Goal: Information Seeking & Learning: Learn about a topic

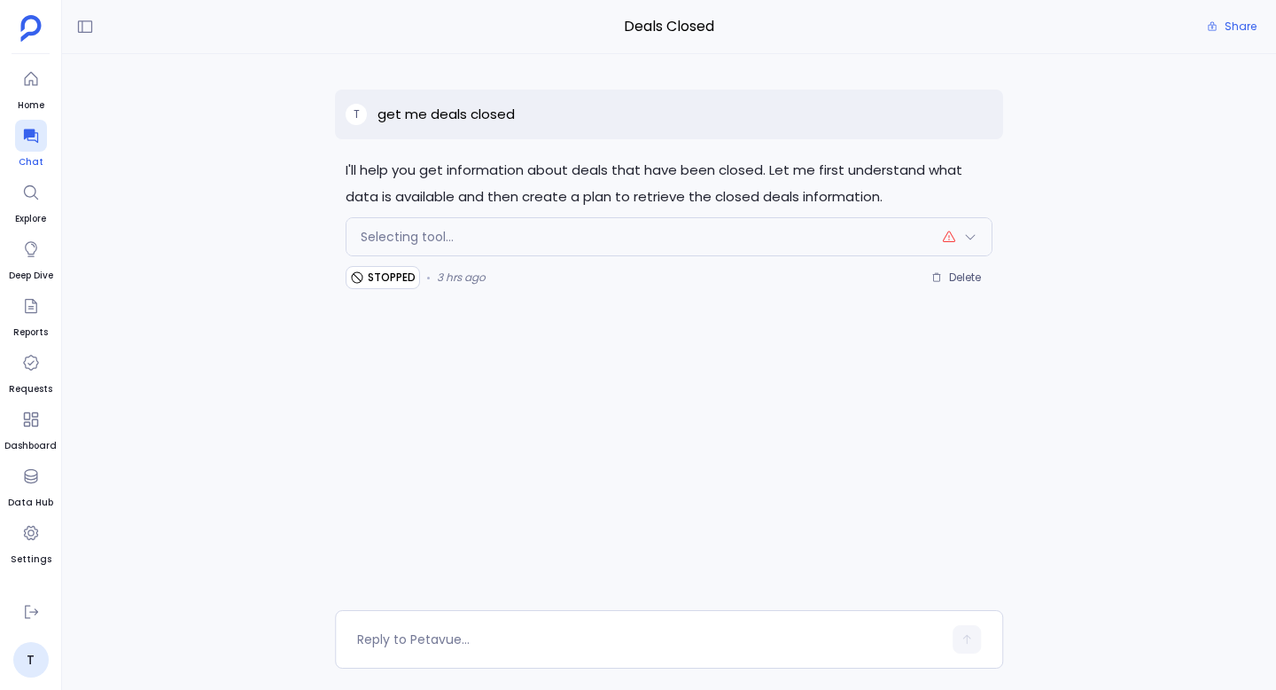
click at [31, 137] on icon at bounding box center [31, 136] width 18 height 18
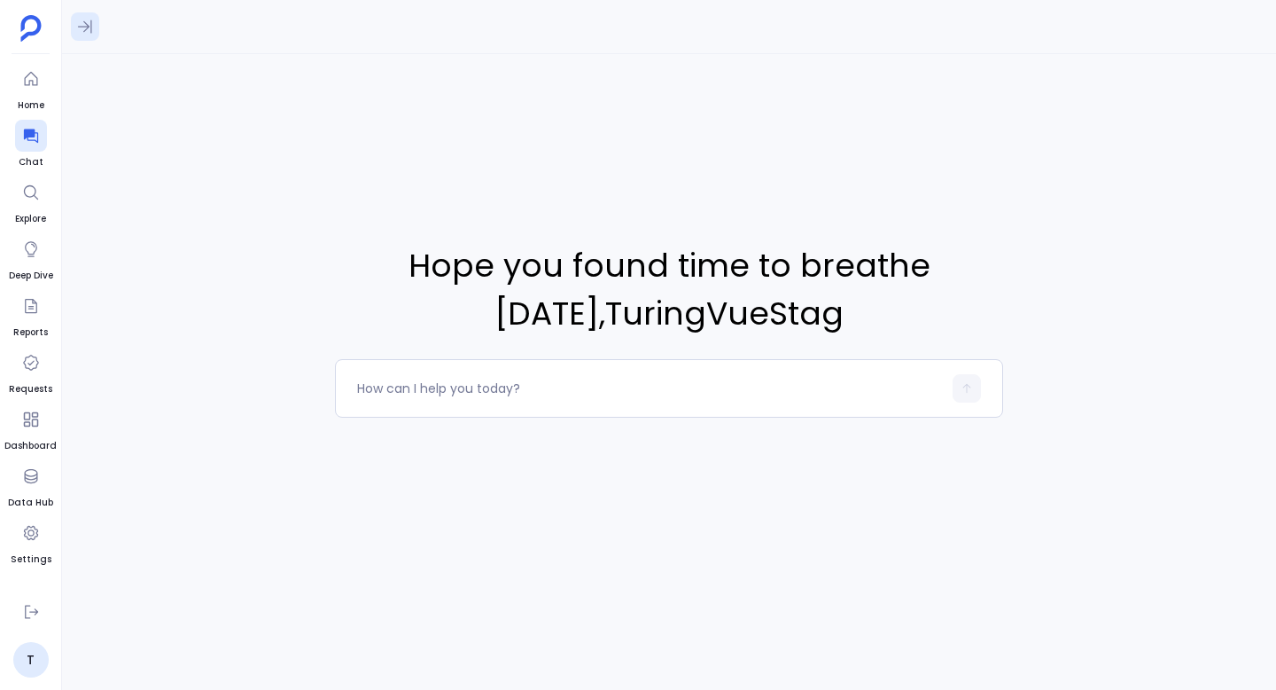
click at [78, 28] on icon at bounding box center [85, 27] width 18 height 18
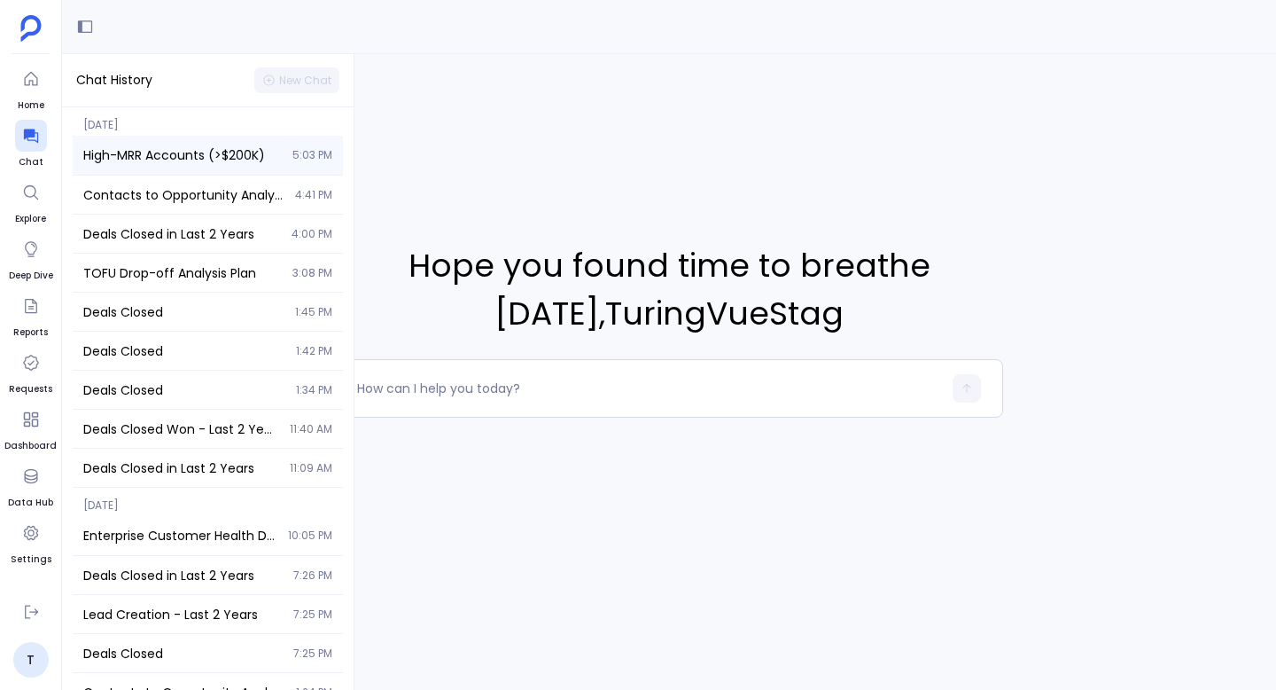
click at [160, 152] on span "High-MRR Accounts (>$200K)" at bounding box center [182, 155] width 199 height 18
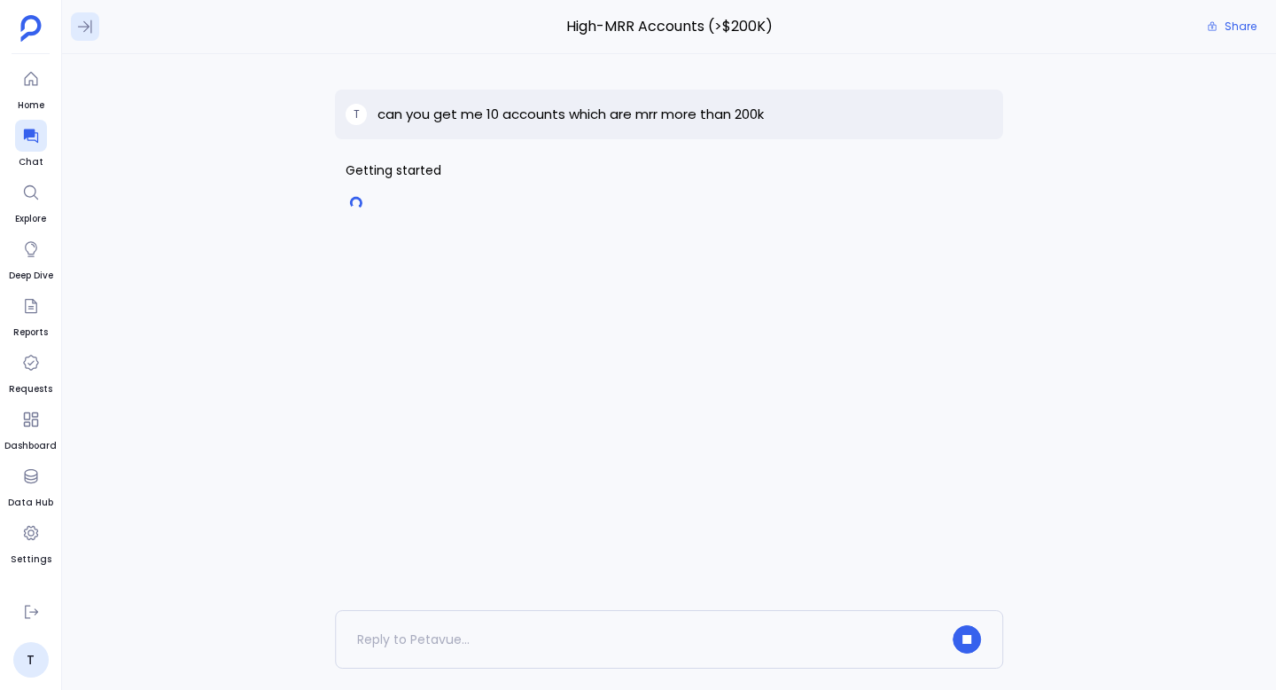
click at [90, 31] on icon at bounding box center [85, 27] width 18 height 18
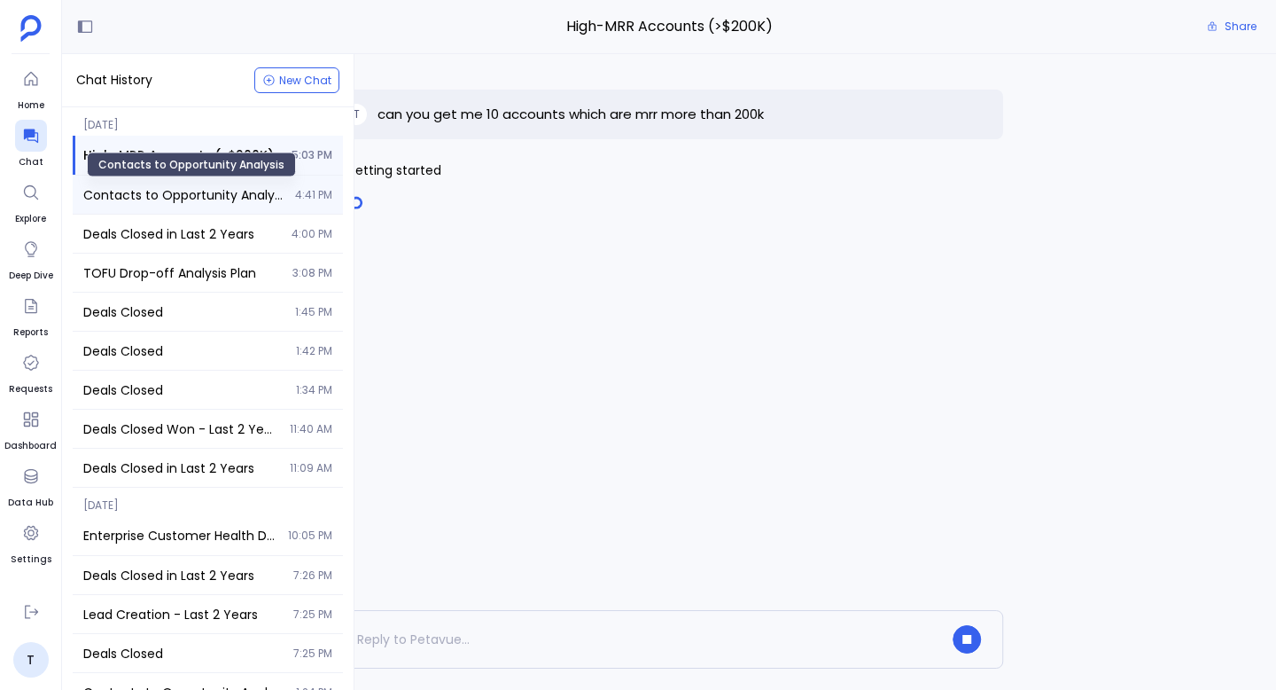
click at [160, 190] on span "Contacts to Opportunity Analysis" at bounding box center [183, 195] width 201 height 18
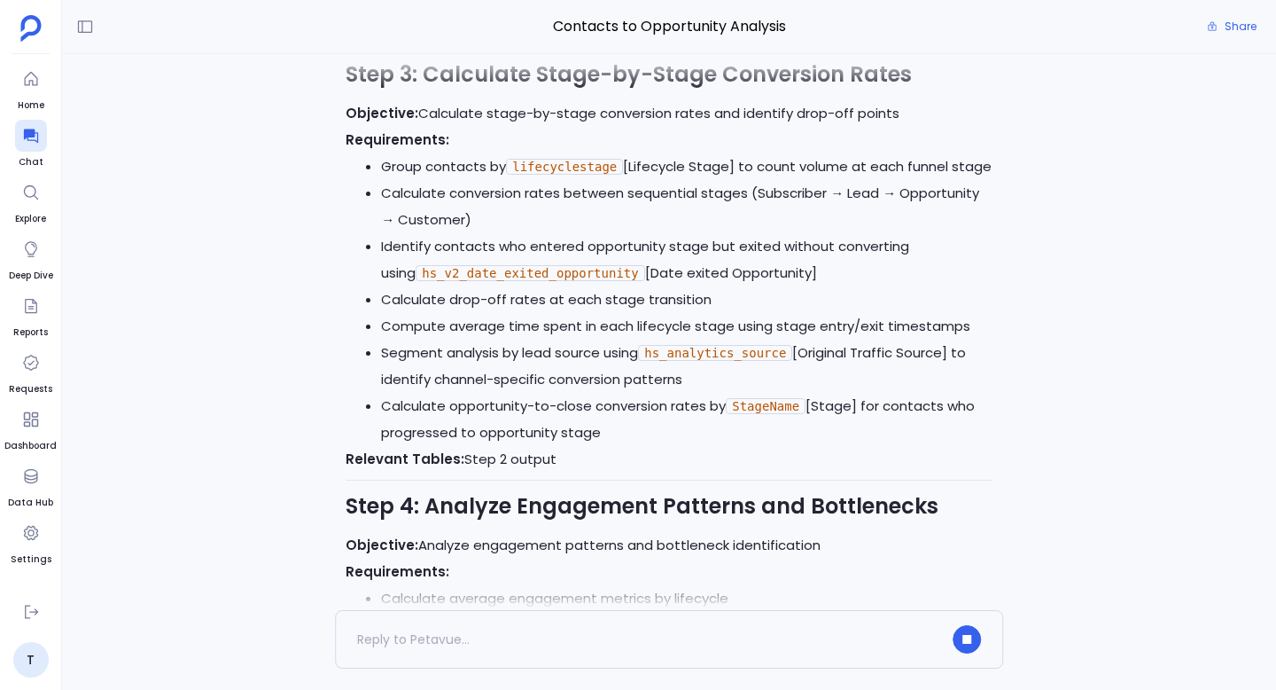
scroll to position [-1500, 0]
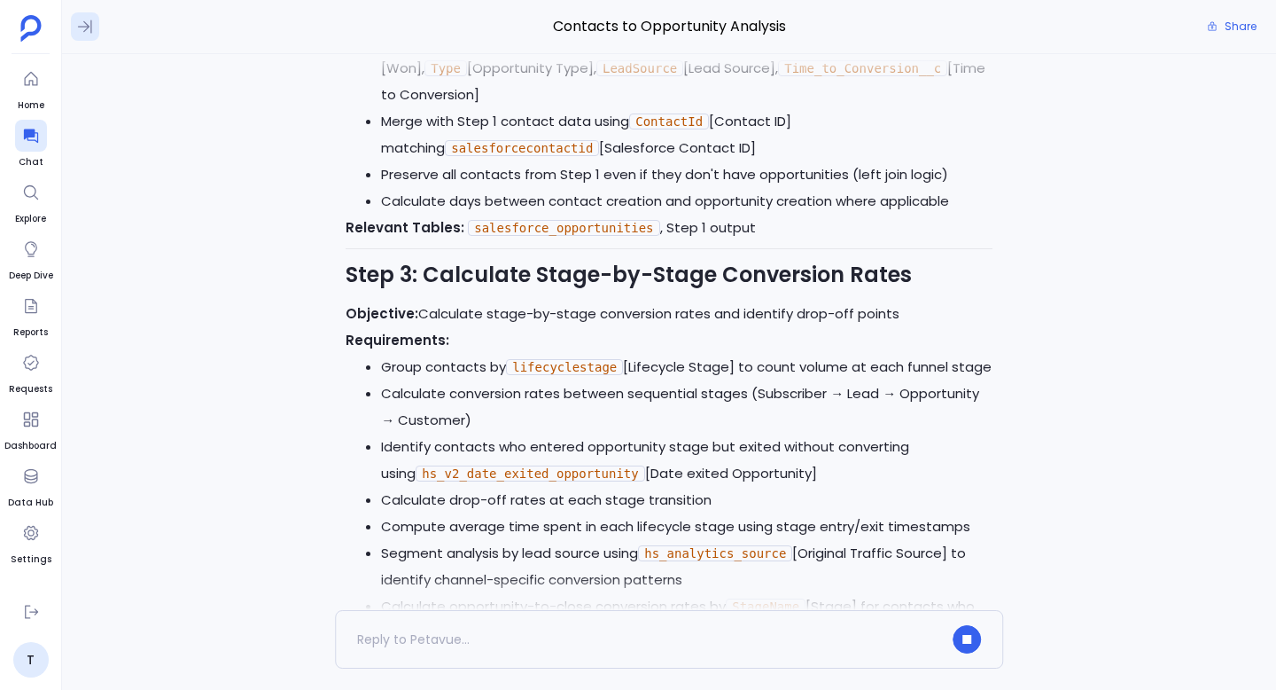
click at [81, 28] on icon at bounding box center [85, 27] width 18 height 18
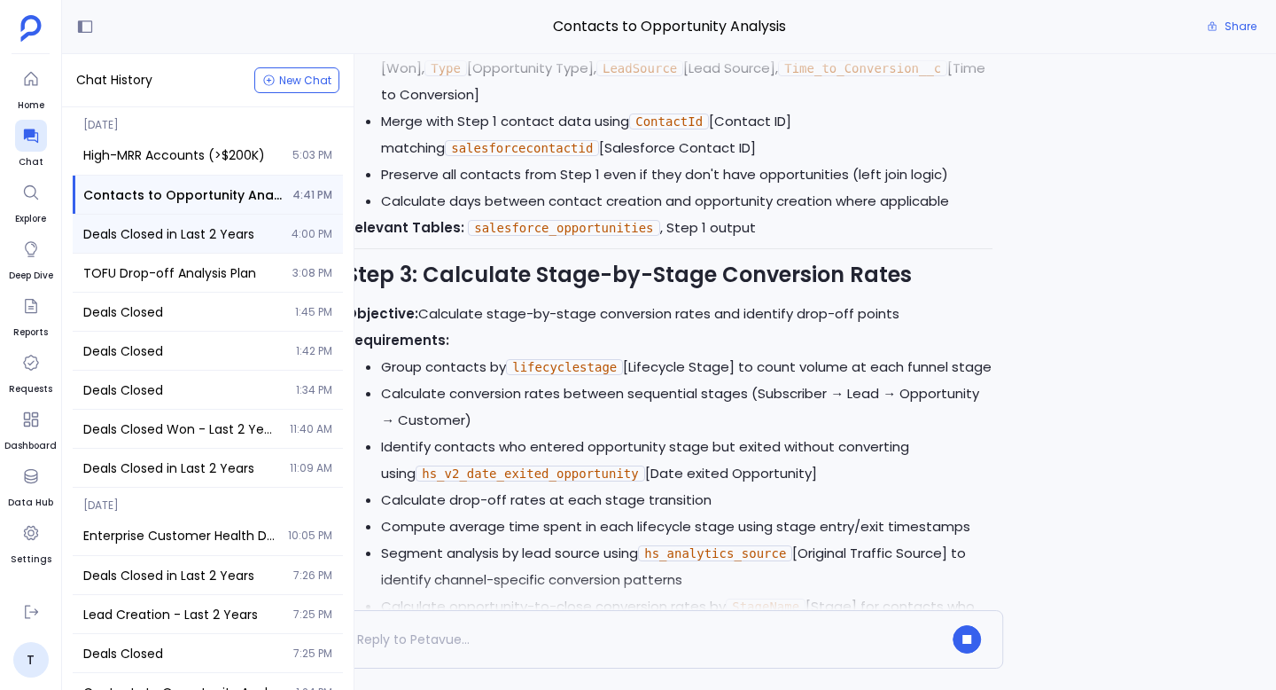
click at [152, 235] on span "Deals Closed in Last 2 Years" at bounding box center [182, 234] width 198 height 18
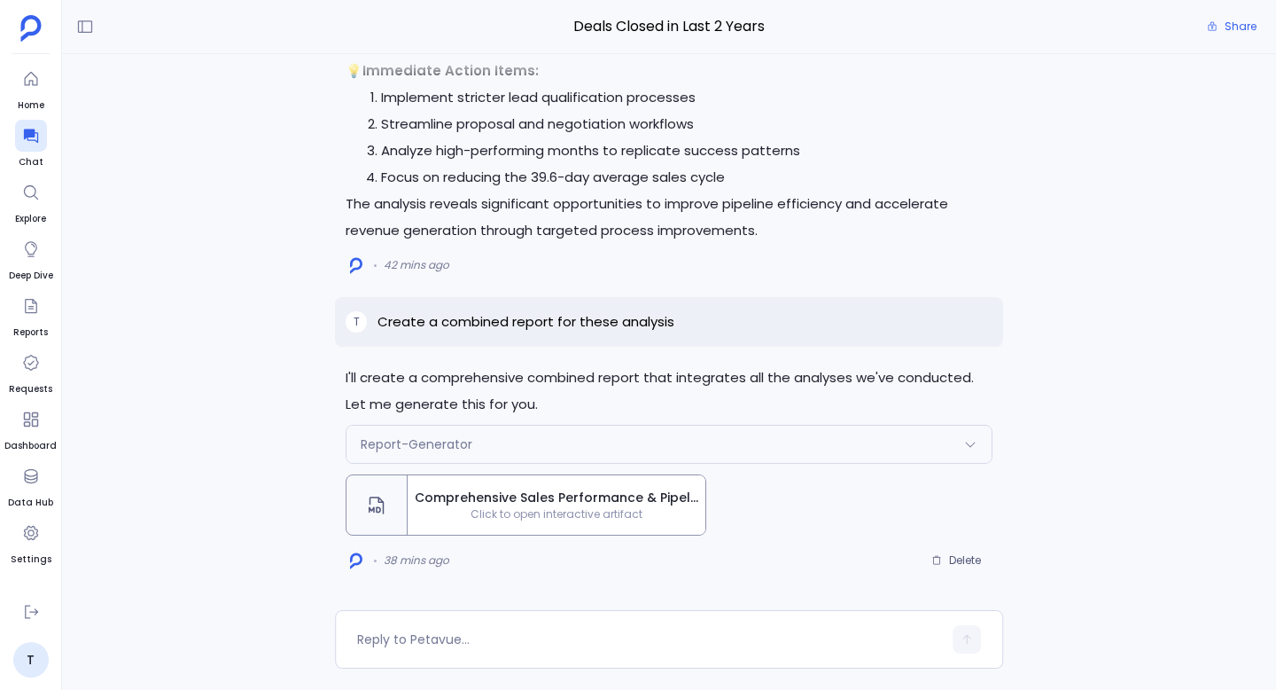
click at [552, 499] on span "Comprehensive Sales Performance & Pipeline Velocity Report" at bounding box center [557, 497] width 284 height 19
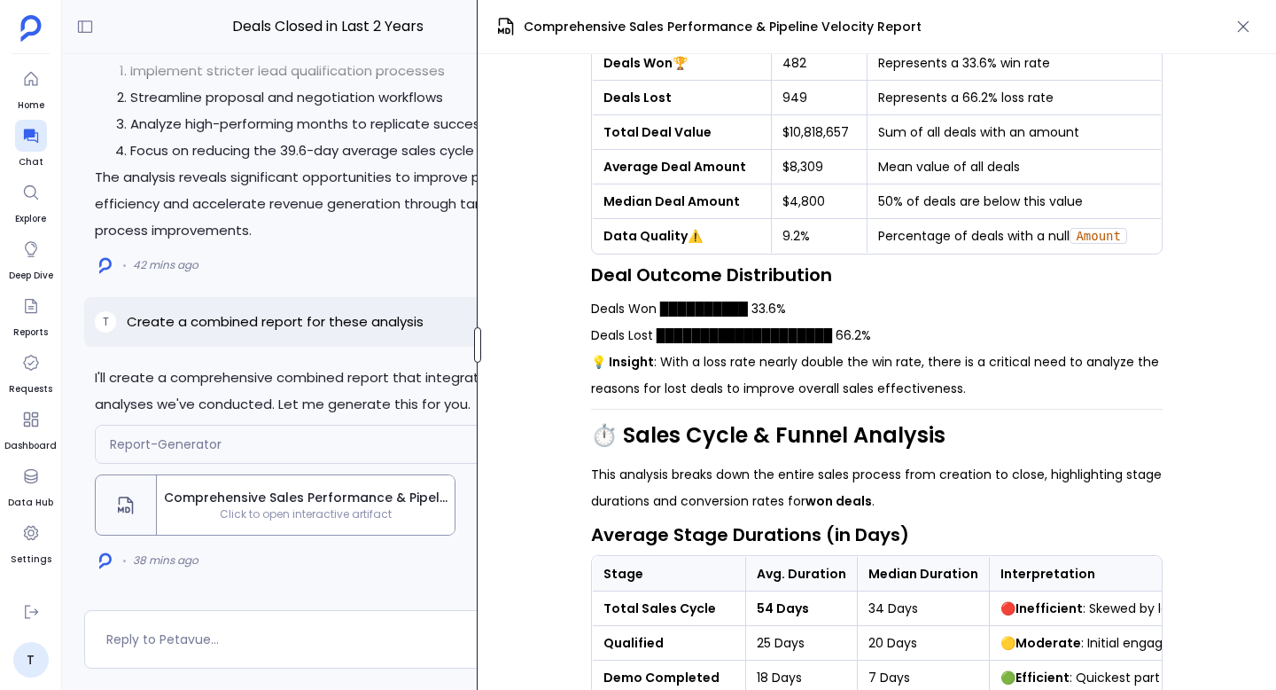
scroll to position [1100, 0]
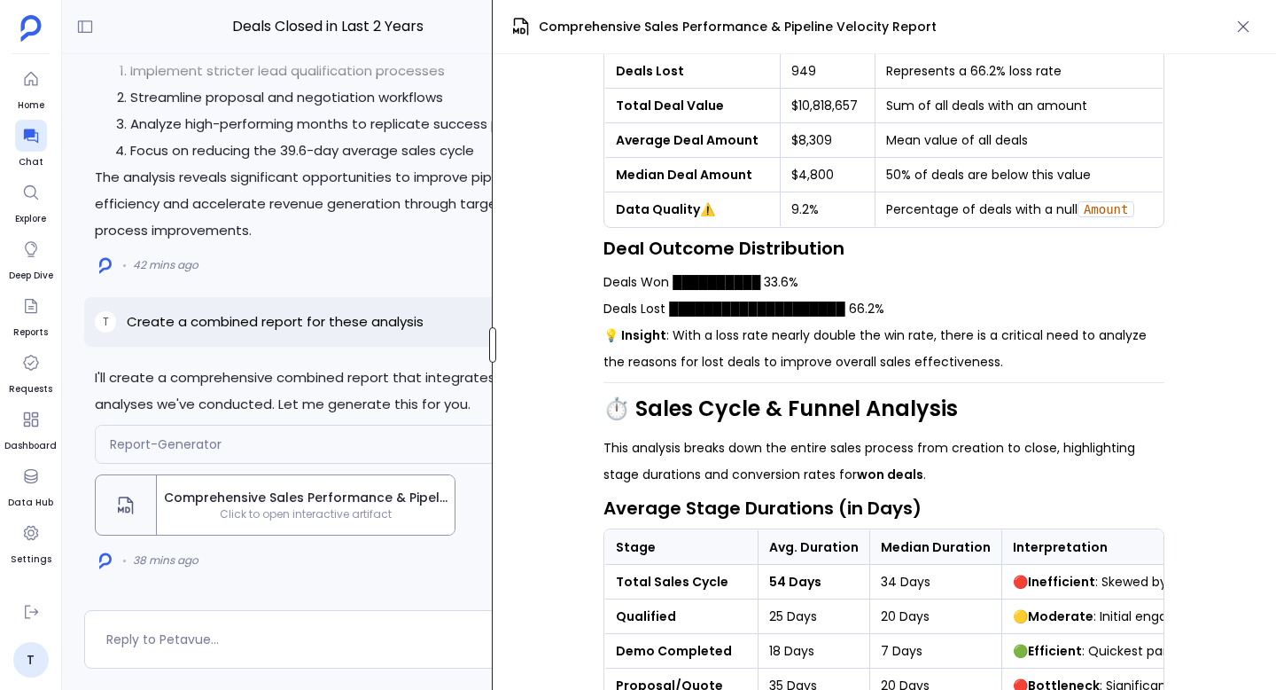
click at [495, 387] on div "Deals Closed in Last 2 Years Share I'll create a comprehensive combined report …" at bounding box center [669, 345] width 1214 height 690
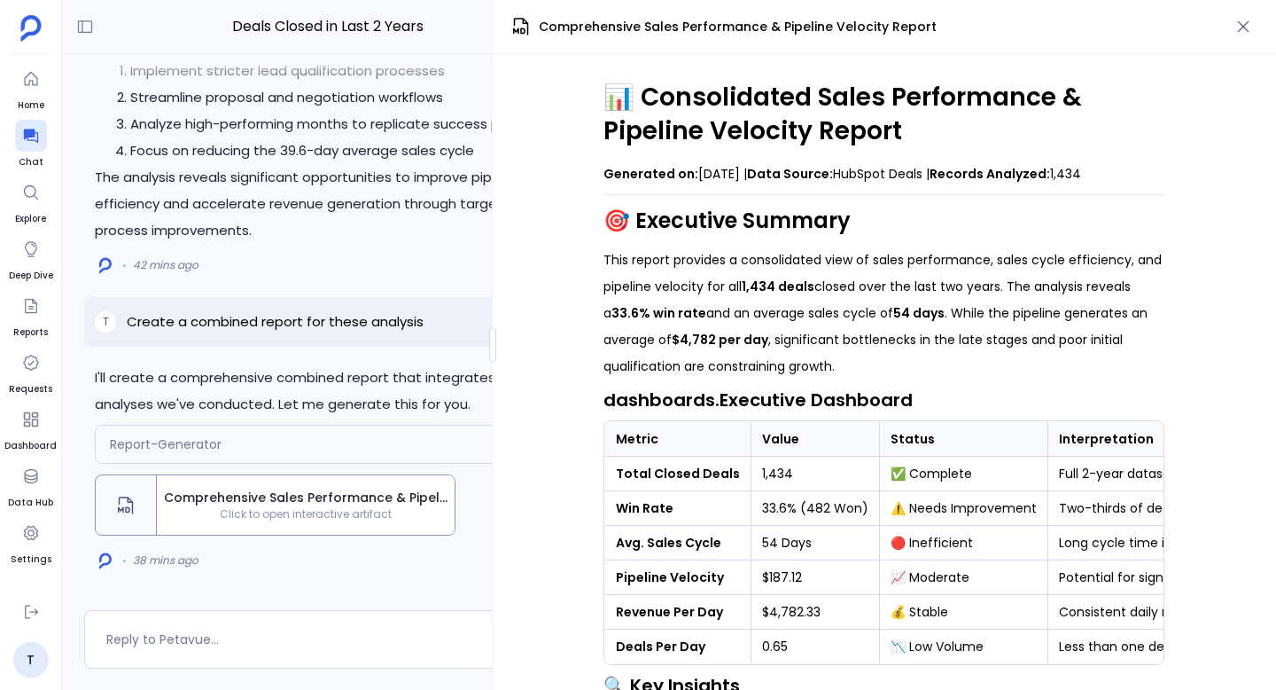
scroll to position [0, 0]
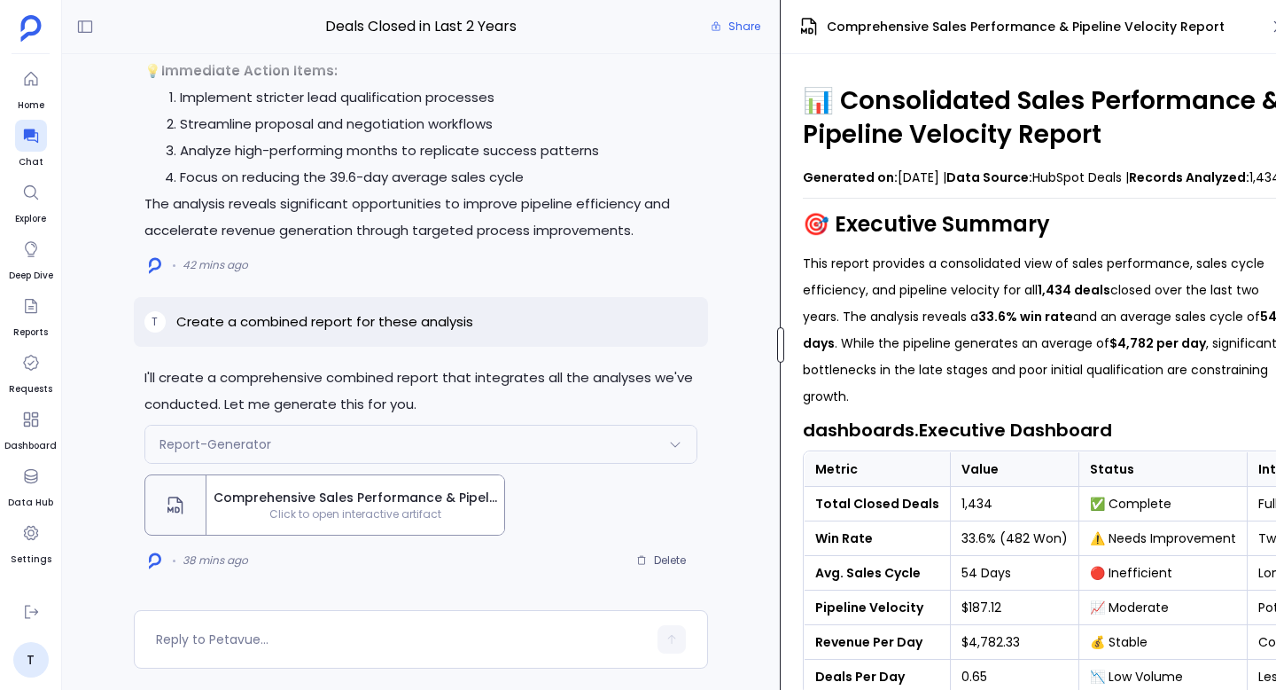
click at [793, 367] on div "Deals Closed in Last 2 Years Share I'll create a comprehensive combined report …" at bounding box center [669, 345] width 1214 height 690
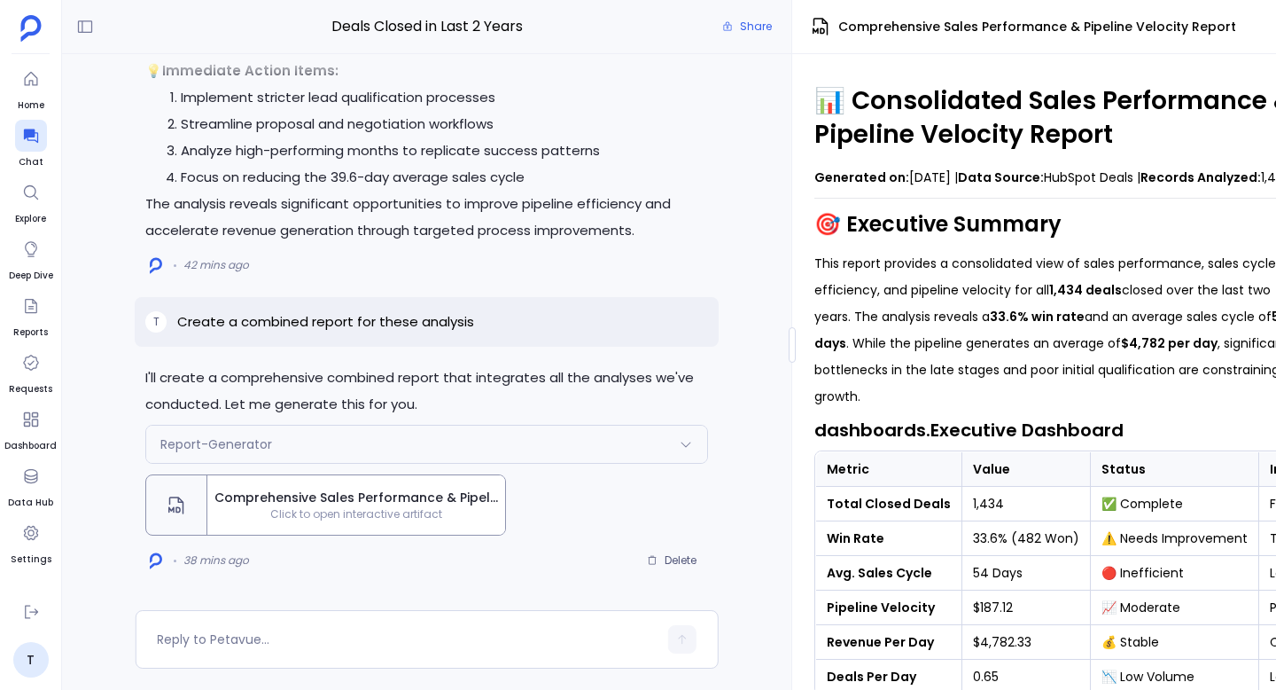
click at [402, 318] on p "Create a combined report for these analysis" at bounding box center [325, 321] width 297 height 21
copy p "Create a combined report for these analysis"
click at [674, 560] on span "Delete" at bounding box center [681, 560] width 32 height 14
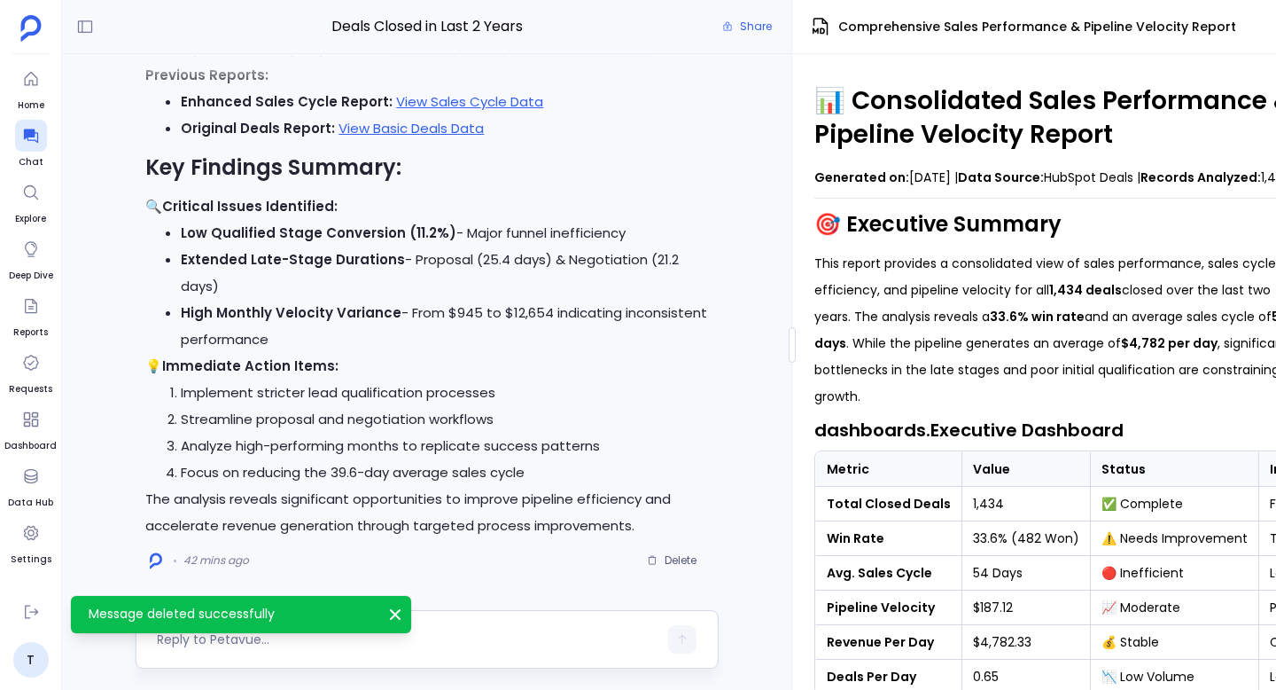
click at [430, 642] on textarea at bounding box center [407, 639] width 500 height 18
type textarea "Create a combined report for these analysis"
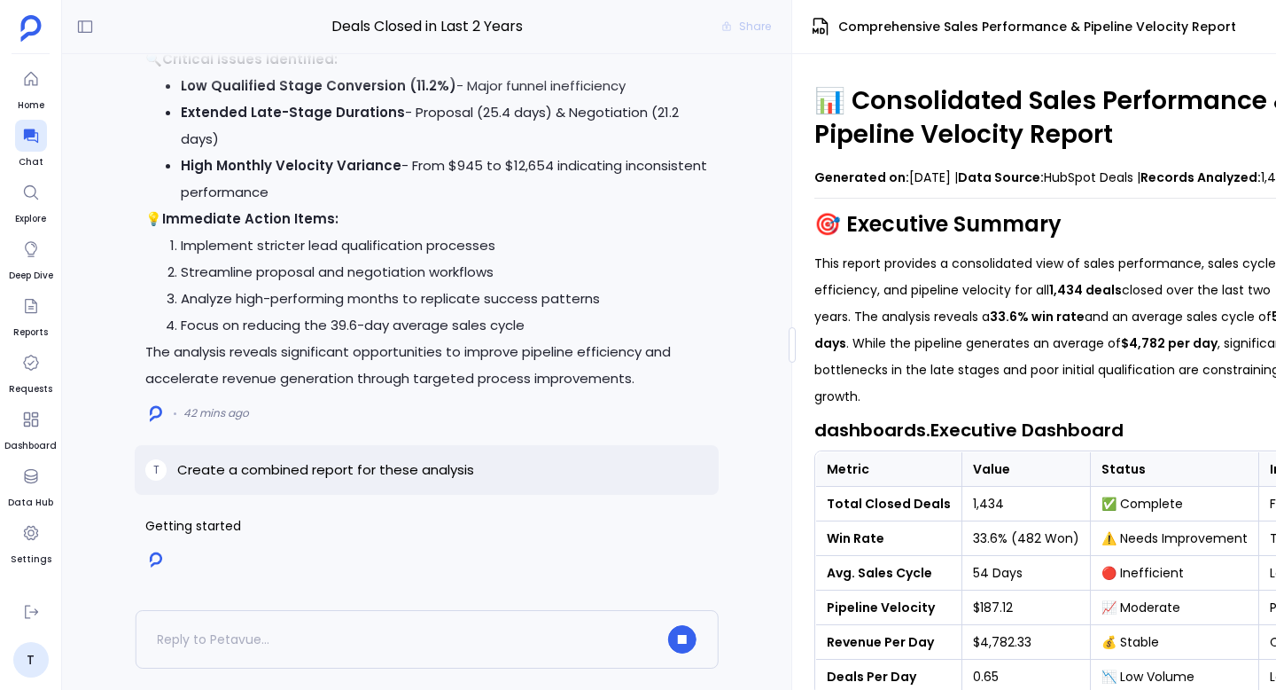
scroll to position [0, 48]
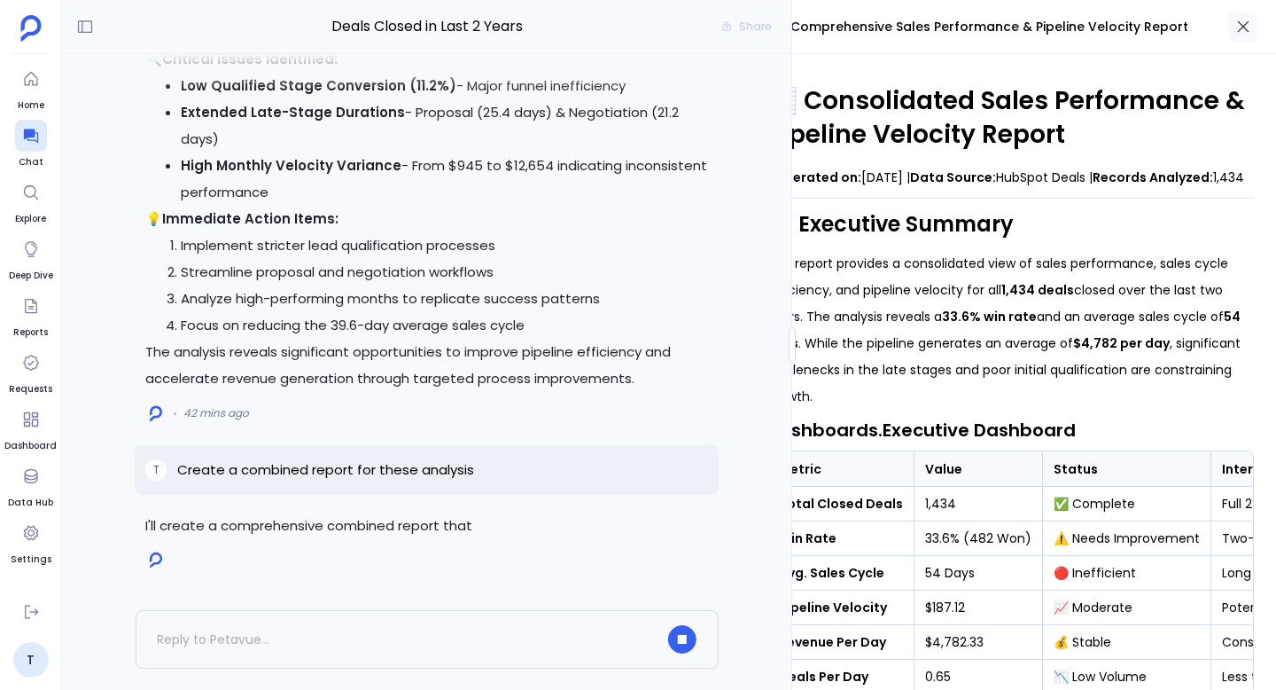
click at [816, 24] on icon "button" at bounding box center [1244, 27] width 12 height 12
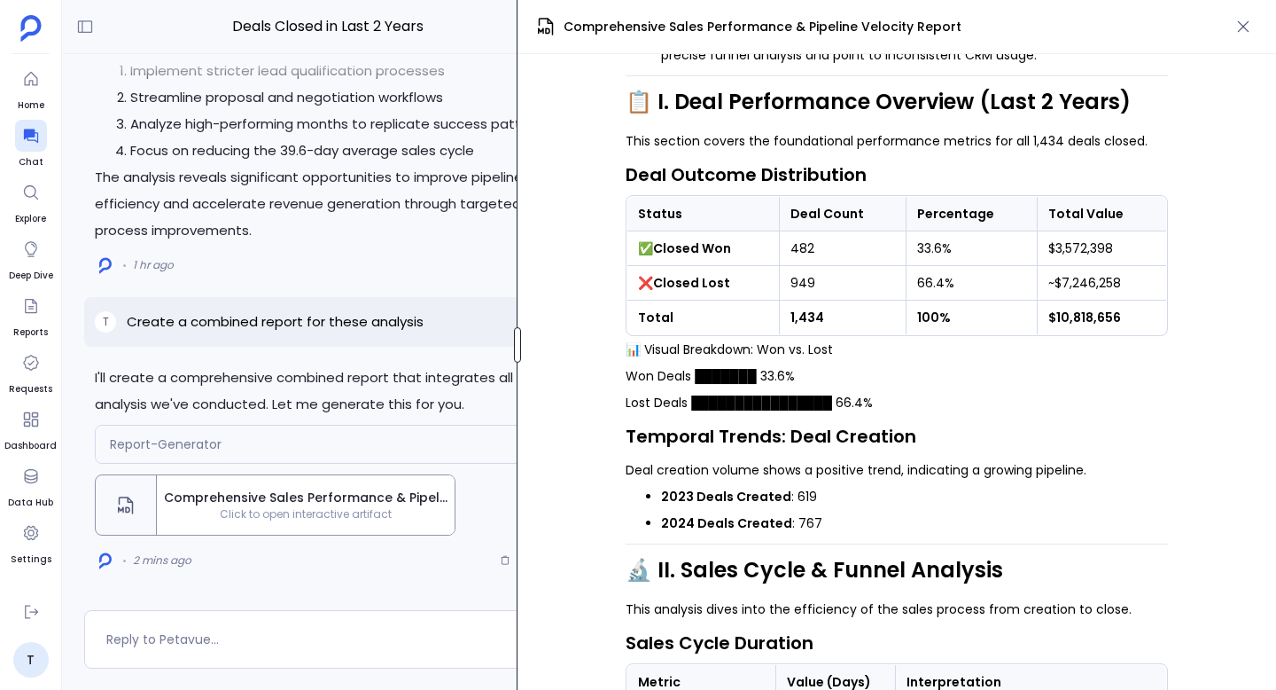
scroll to position [907, 0]
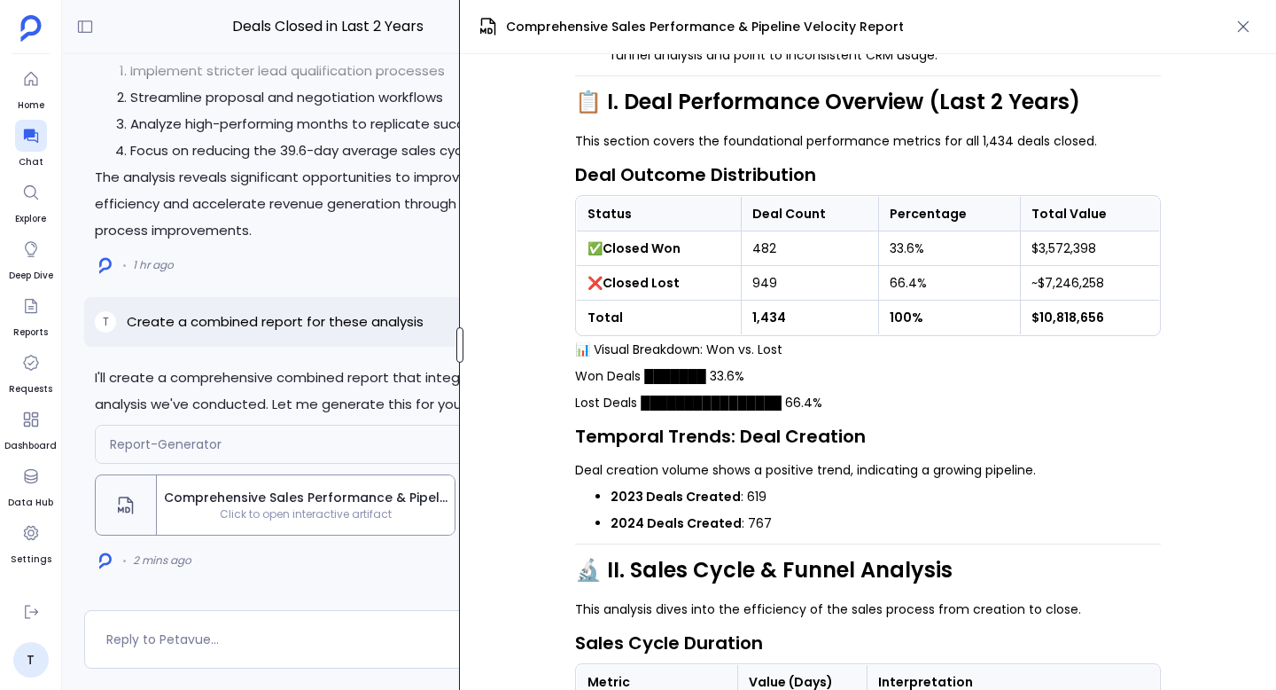
click at [460, 369] on div "Deals Closed in Last 2 Years Share I'll create a comprehensive combined report …" at bounding box center [669, 345] width 1214 height 690
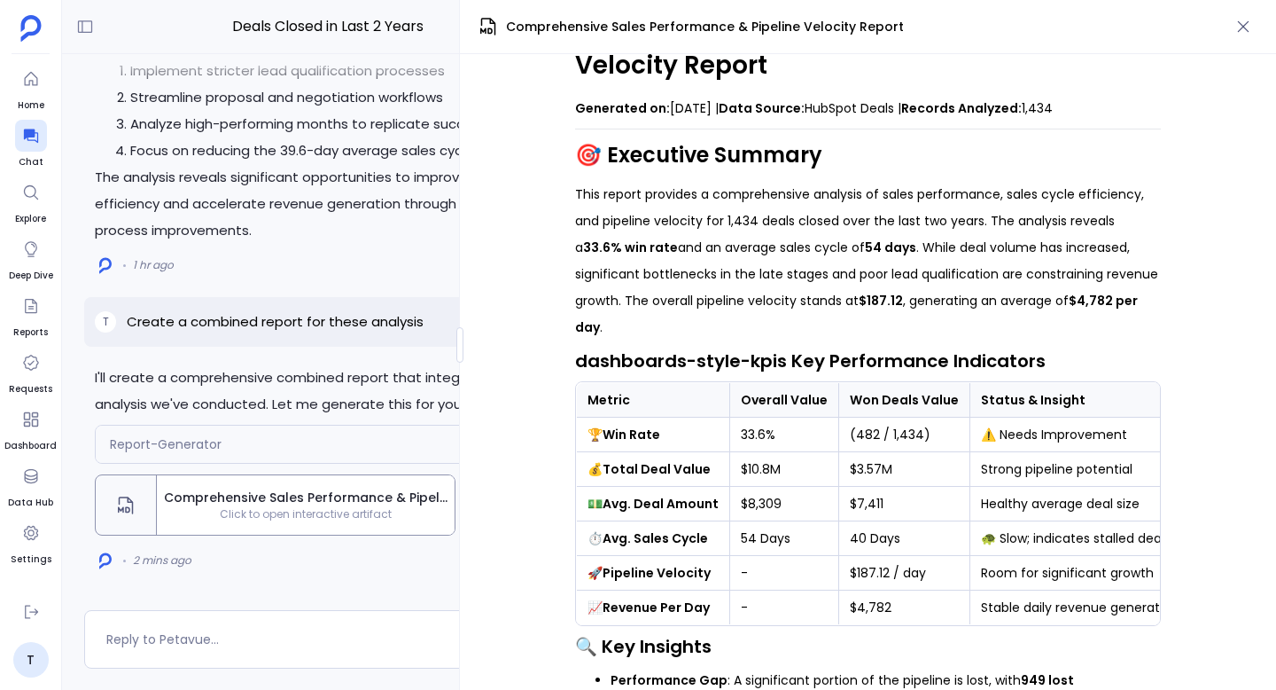
scroll to position [0, 0]
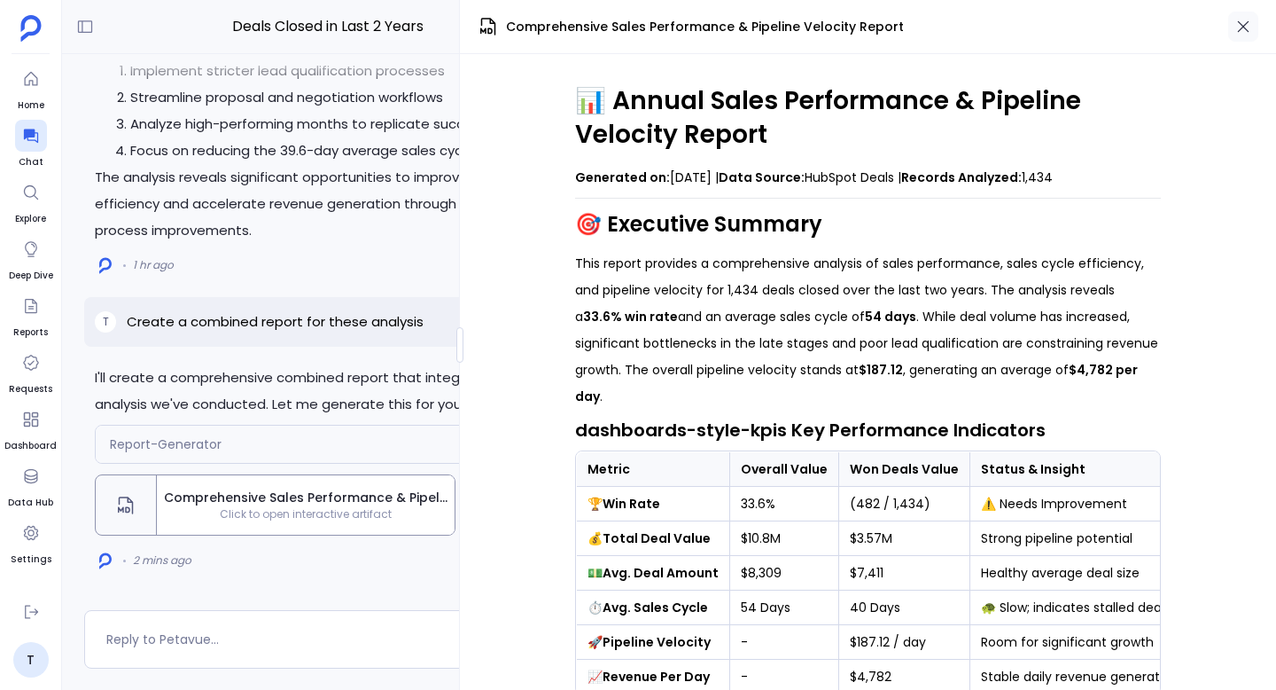
click at [816, 27] on icon "button" at bounding box center [1244, 27] width 18 height 18
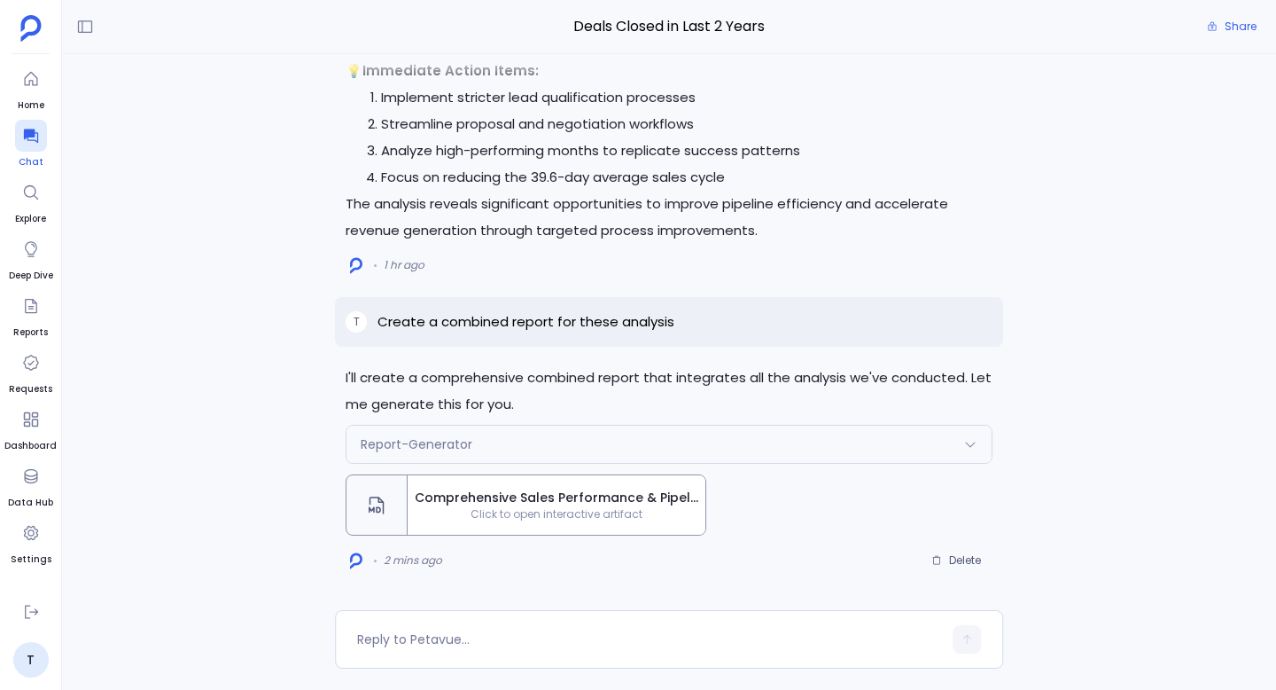
click at [29, 133] on icon at bounding box center [30, 136] width 14 height 14
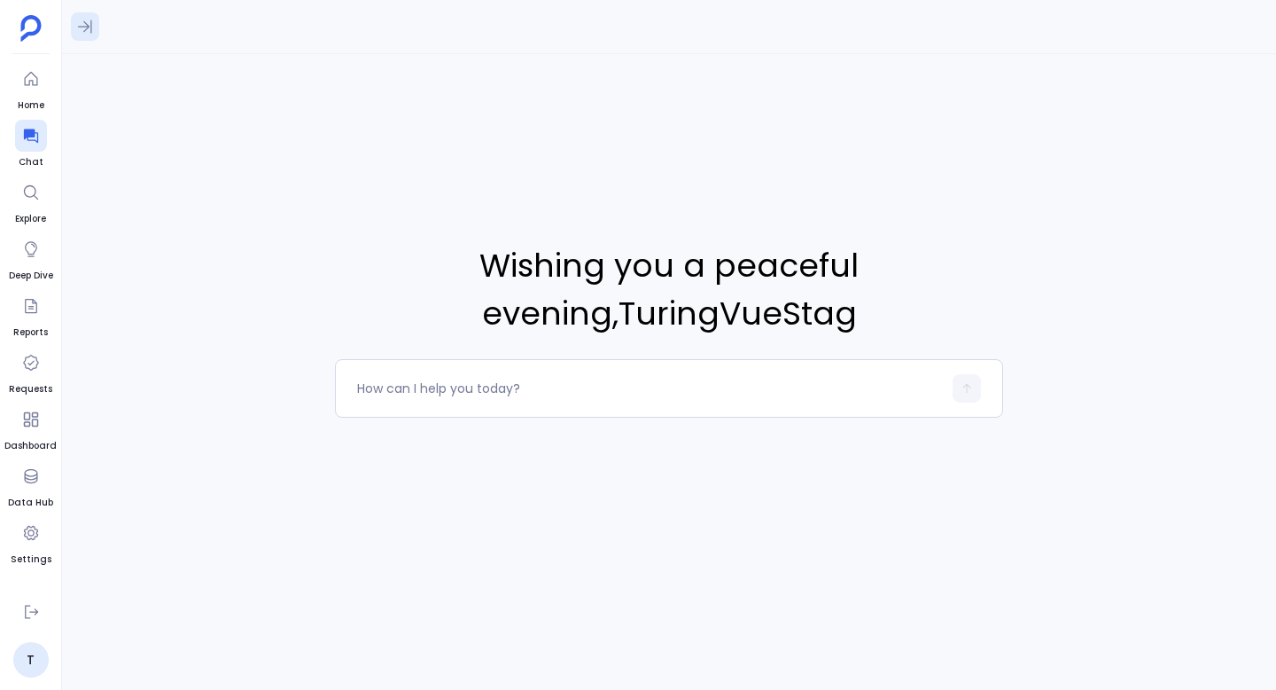
click at [86, 27] on icon at bounding box center [85, 27] width 18 height 18
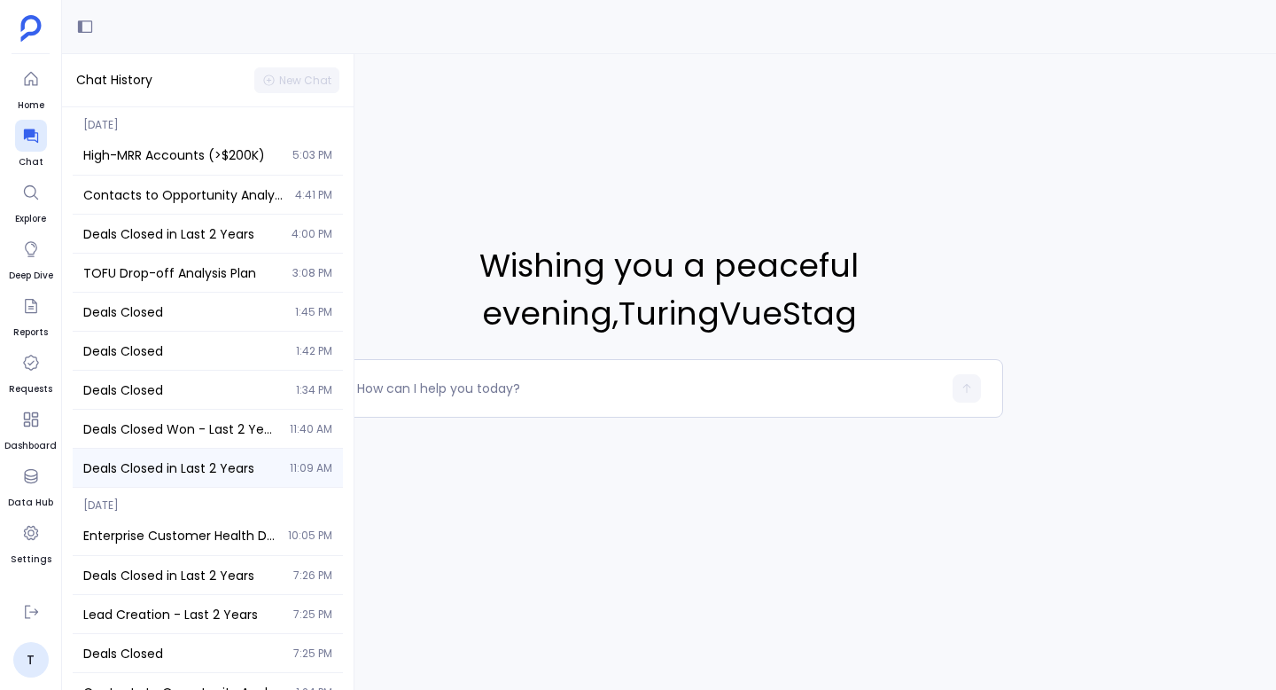
click at [197, 476] on span "Deals Closed in Last 2 Years" at bounding box center [181, 468] width 196 height 18
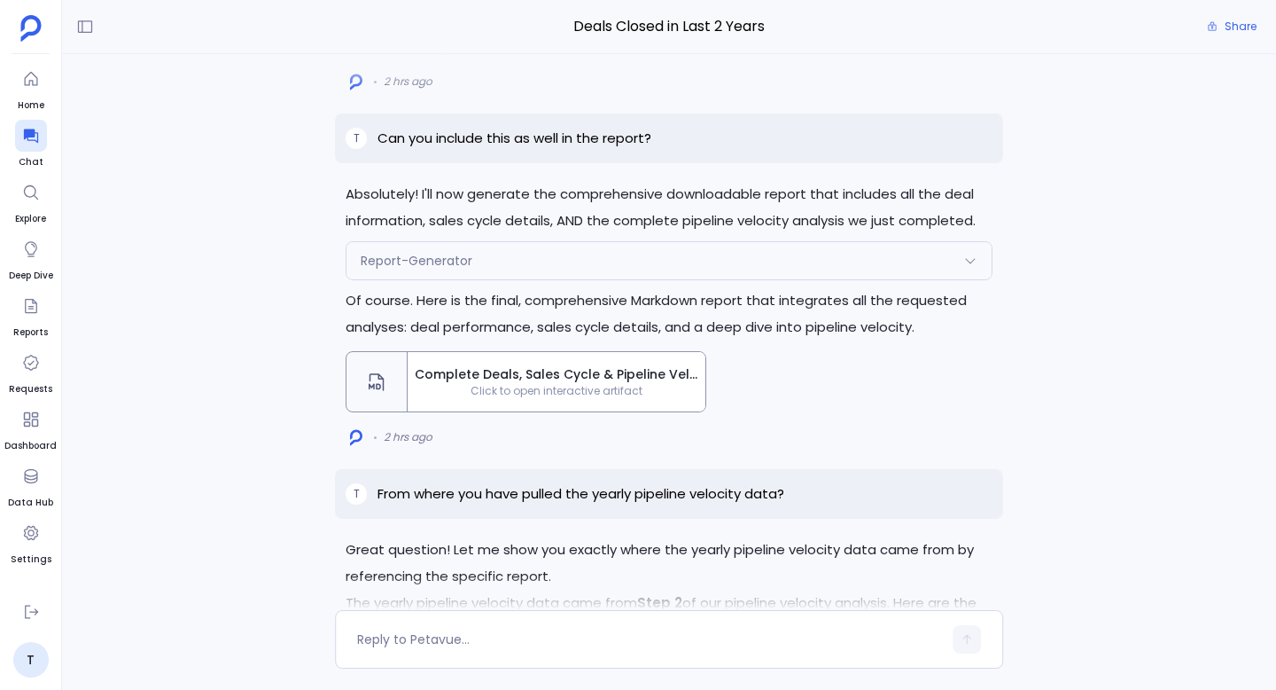
click at [652, 398] on span "Click to open interactive artifact" at bounding box center [557, 391] width 298 height 14
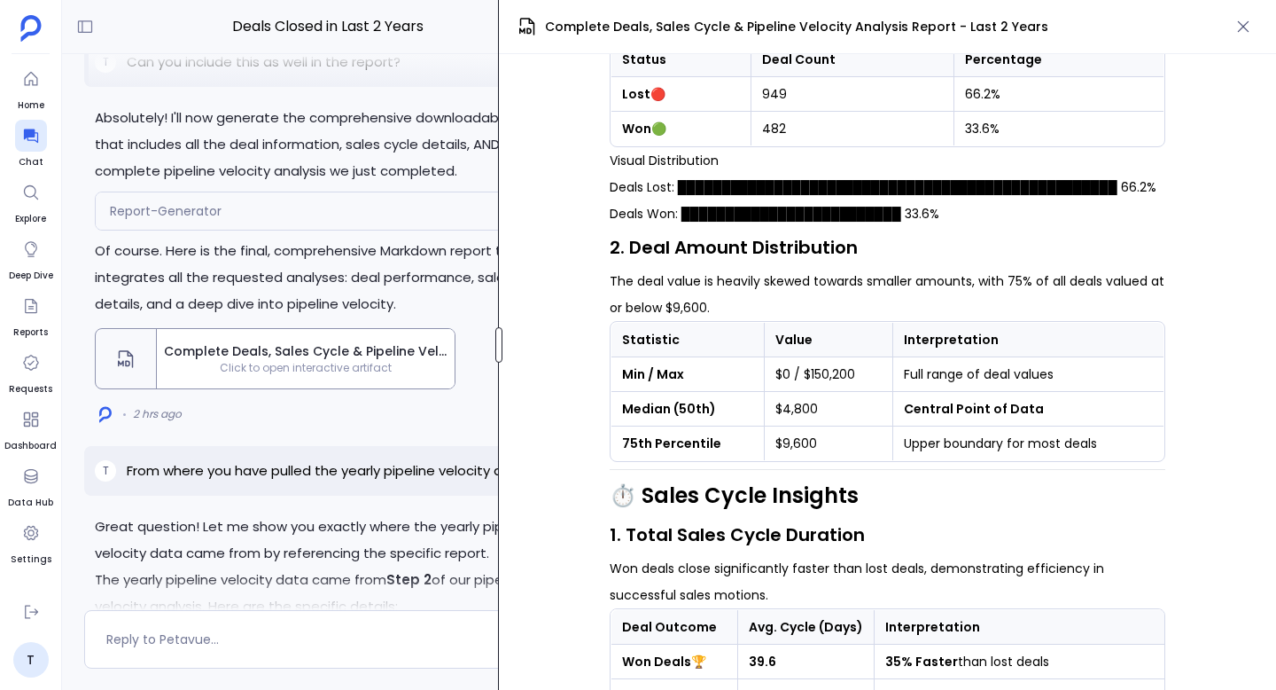
scroll to position [938, 0]
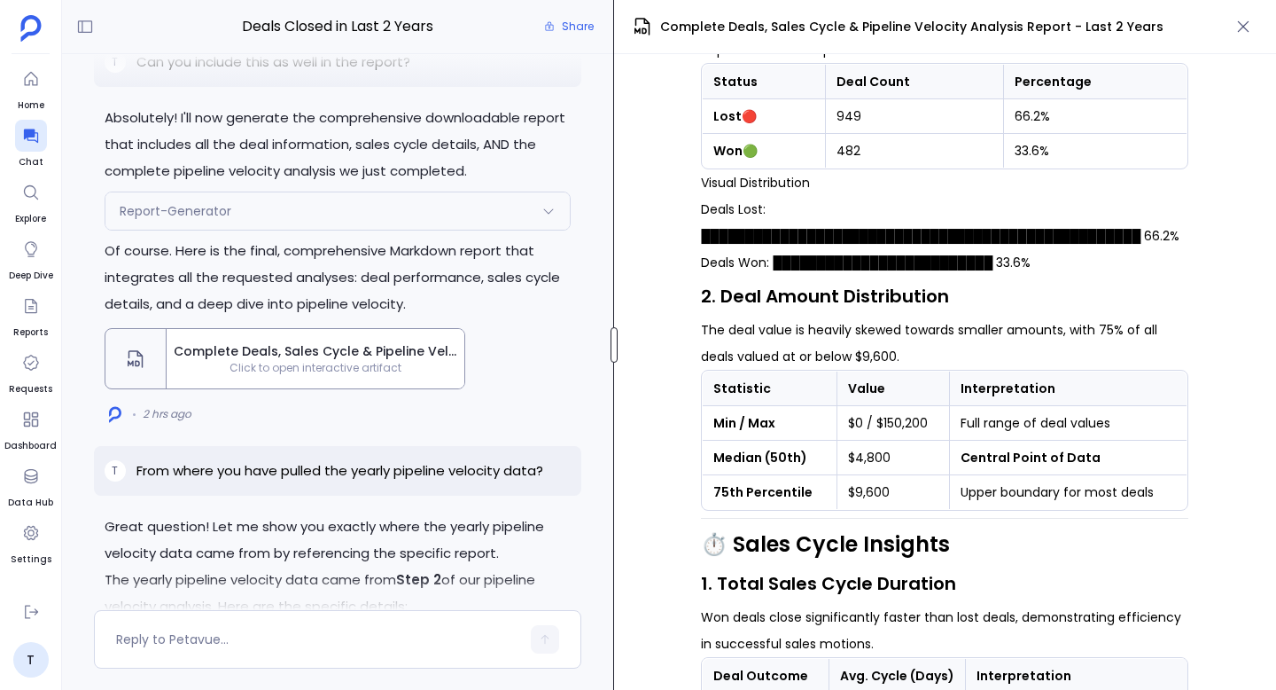
click at [616, 412] on div "Deals Closed in Last 2 Years Share Great question! Let me show you exactly wher…" at bounding box center [669, 345] width 1214 height 690
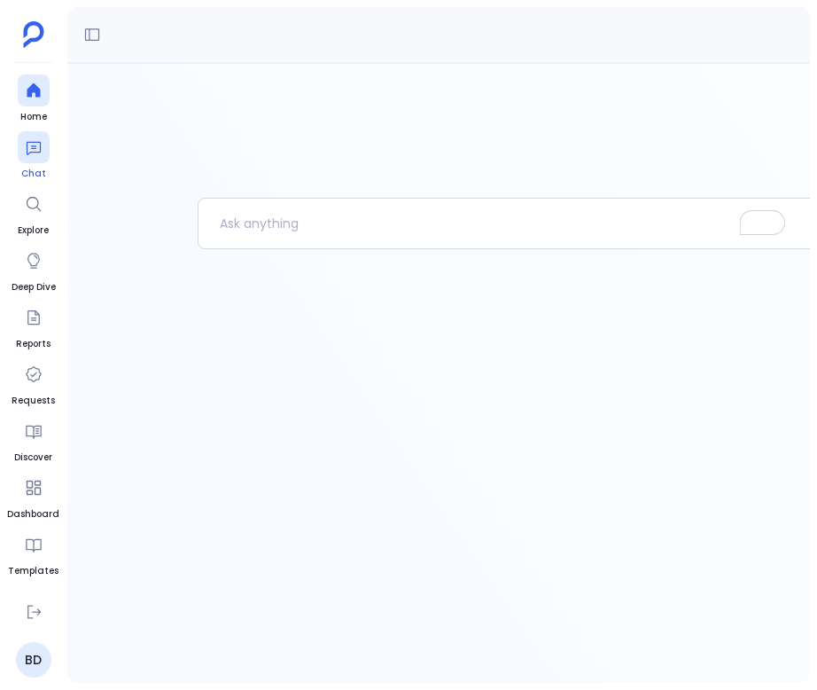
click at [35, 145] on icon at bounding box center [33, 148] width 14 height 13
click at [34, 207] on icon at bounding box center [33, 204] width 14 height 14
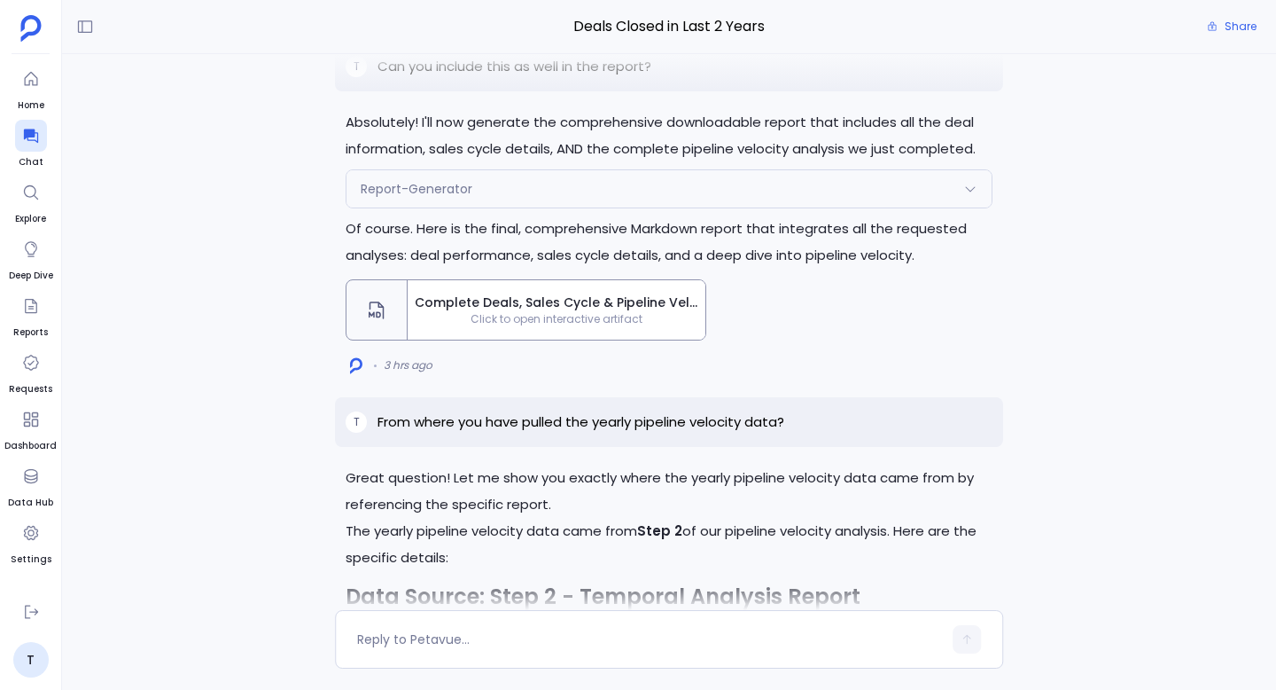
click at [595, 312] on span "Complete Deals, Sales Cycle & Pipeline Velocity Analysis Report - Last 2 Years" at bounding box center [557, 302] width 284 height 19
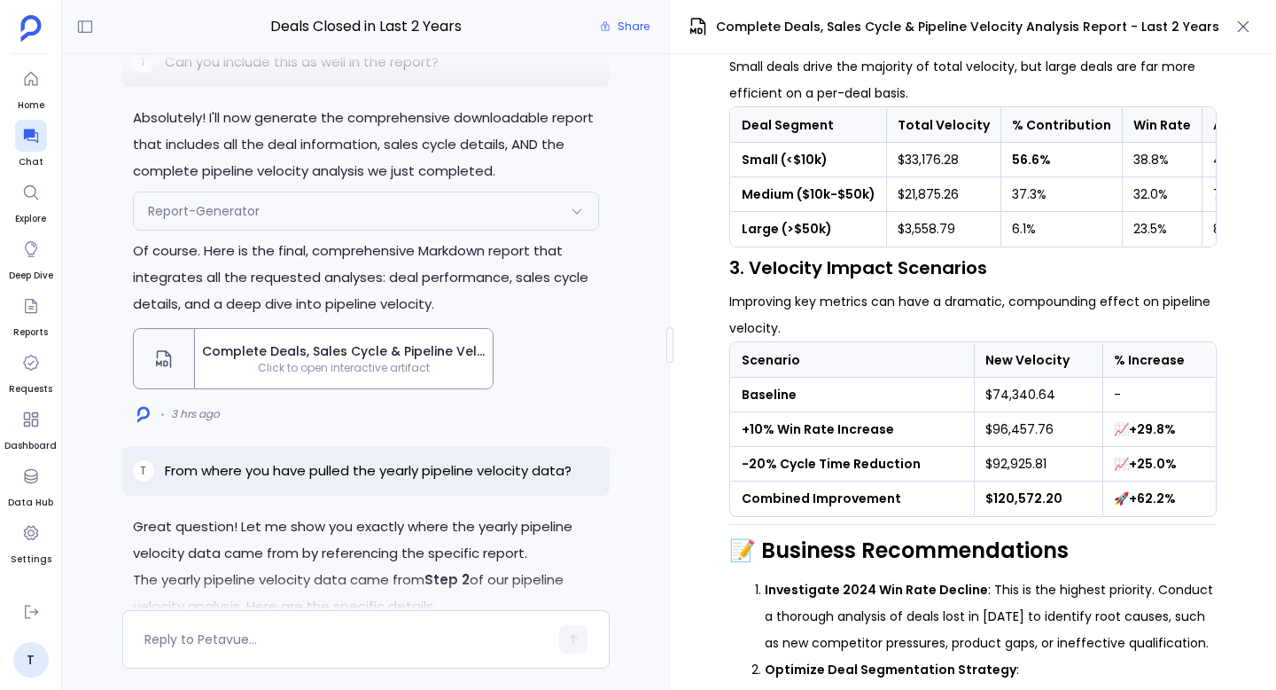
scroll to position [2333, 0]
